Goal: Task Accomplishment & Management: Complete application form

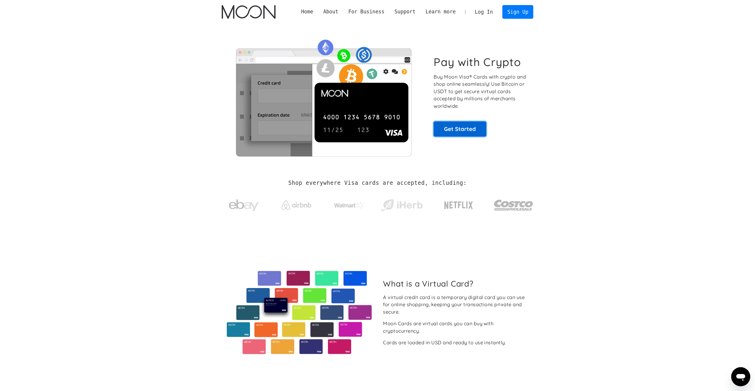
click at [469, 129] on link "Get Started" at bounding box center [460, 128] width 53 height 15
click at [320, 7] on div "Home About About Moon Careers Founder's Letter For Business Business Moon APIs …" at bounding box center [414, 11] width 237 height 13
click at [318, 12] on link "Home" at bounding box center [307, 11] width 22 height 7
